Goal: Register for event/course

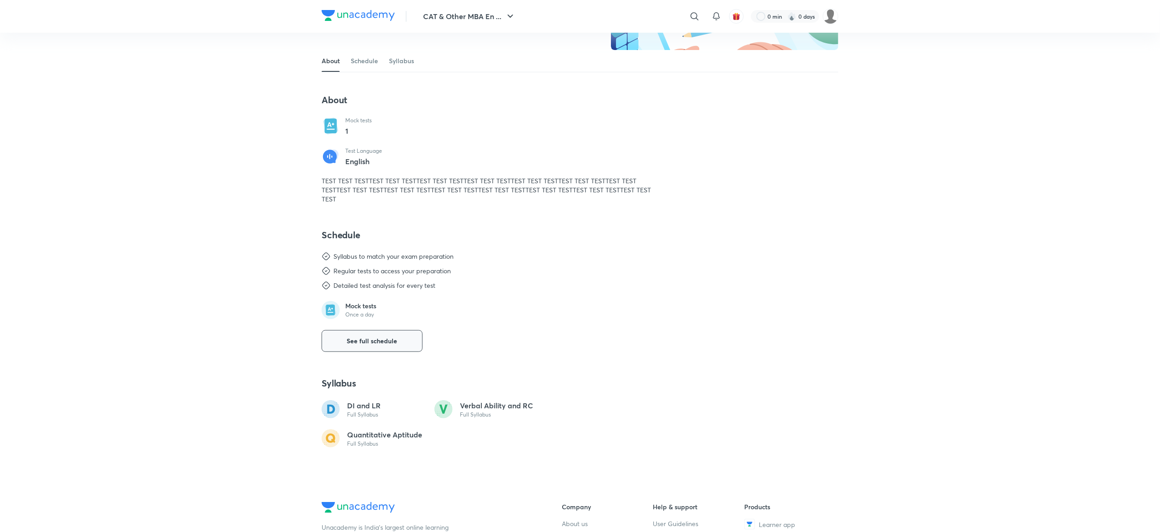
click at [384, 334] on button "See full schedule" at bounding box center [372, 341] width 101 height 22
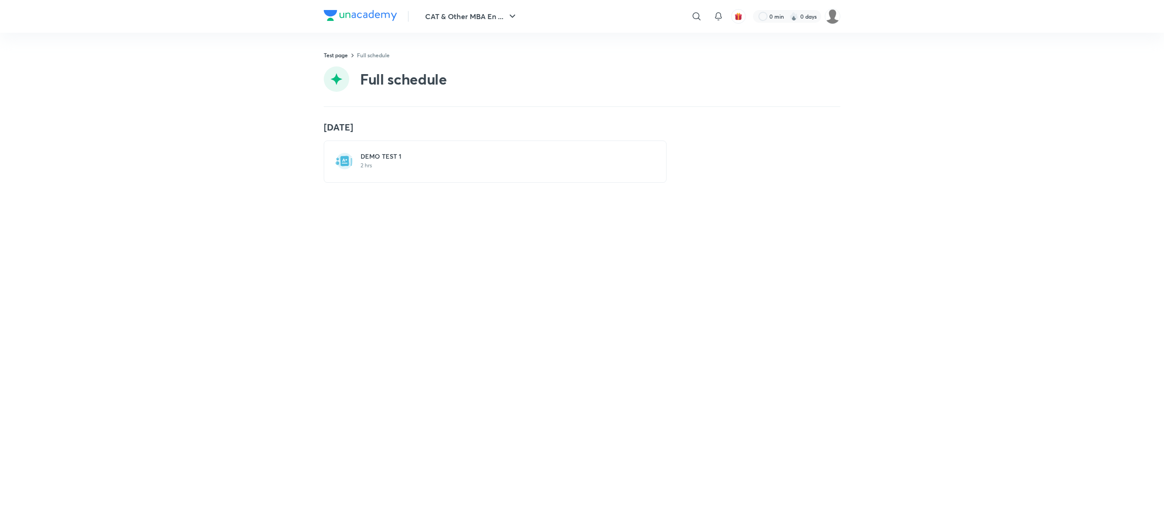
click at [457, 170] on div "DEMO TEST 1 2 hrs" at bounding box center [501, 162] width 280 height 20
click at [493, 162] on p "2 hrs" at bounding box center [501, 165] width 280 height 7
